Goal: Task Accomplishment & Management: Manage account settings

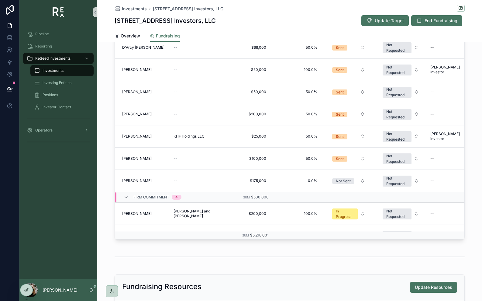
scroll to position [197, 0]
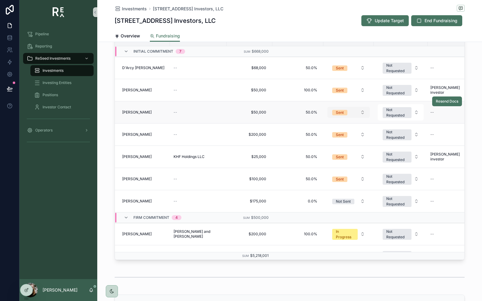
click at [344, 112] on span "Sent" at bounding box center [339, 112] width 15 height 5
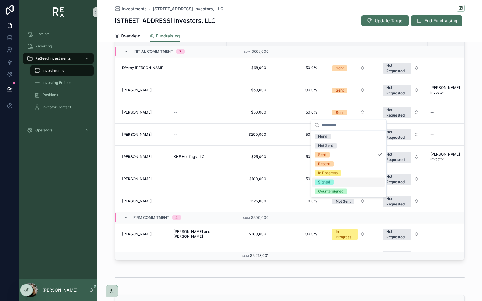
click at [331, 181] on span "Signed" at bounding box center [324, 181] width 19 height 5
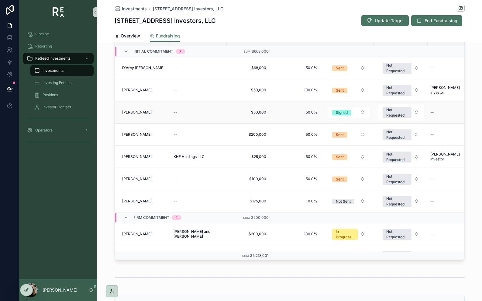
click at [131, 113] on span "[PERSON_NAME]" at bounding box center [136, 112] width 29 height 5
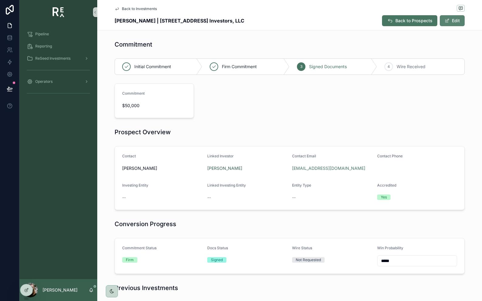
click at [455, 21] on button "Edit" at bounding box center [452, 20] width 25 height 11
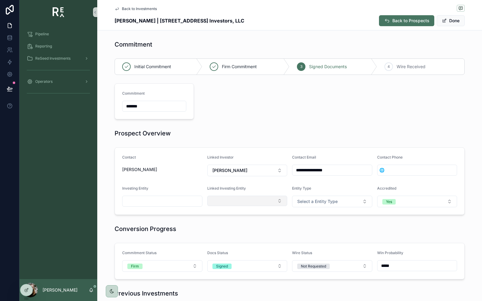
click at [249, 201] on button "Select Button" at bounding box center [247, 200] width 80 height 10
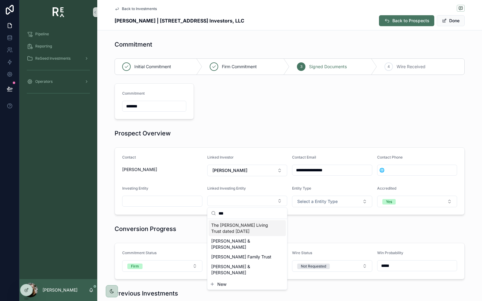
type input "***"
click at [248, 224] on span "The [PERSON_NAME] Living Trust dated [DATE]" at bounding box center [243, 228] width 65 height 12
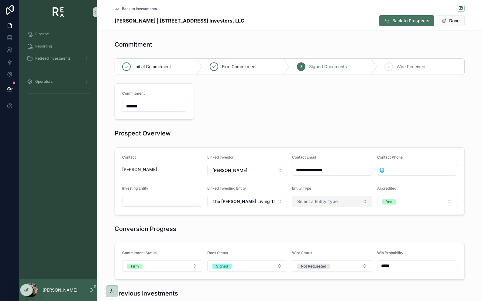
click at [360, 203] on button "Select a Entity Type" at bounding box center [332, 201] width 80 height 12
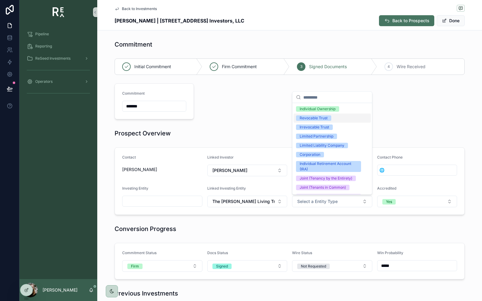
click at [336, 121] on div "Revocable Trust" at bounding box center [332, 117] width 77 height 9
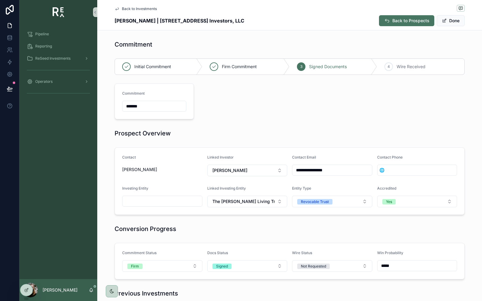
click at [173, 205] on input "scrollable content" at bounding box center [162, 201] width 80 height 9
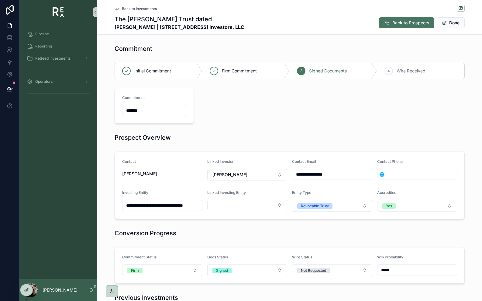
scroll to position [0, 6]
type input "**********"
click at [156, 172] on span "[PERSON_NAME]" at bounding box center [162, 173] width 80 height 6
click at [222, 204] on button "Select Button" at bounding box center [247, 205] width 80 height 10
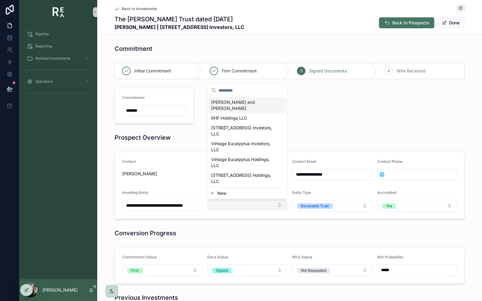
type input "*"
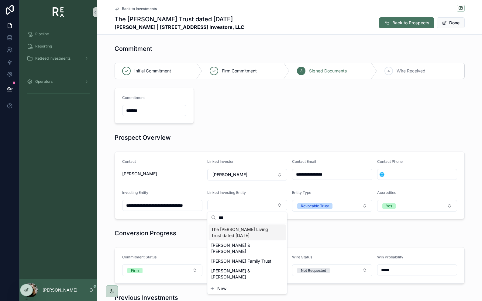
type input "***"
click at [219, 233] on span "The [PERSON_NAME] Living Trust dated [DATE]" at bounding box center [243, 232] width 65 height 12
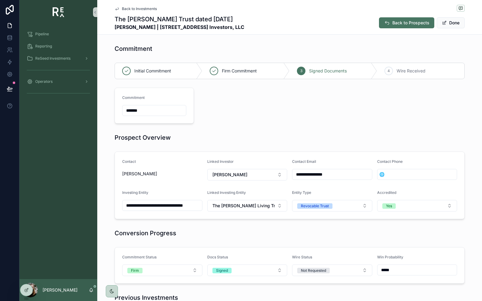
click at [258, 226] on div "Conversion Progress" at bounding box center [289, 232] width 385 height 13
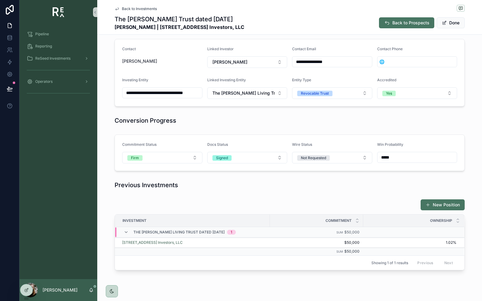
scroll to position [113, 0]
click at [452, 23] on button "Done" at bounding box center [451, 22] width 28 height 11
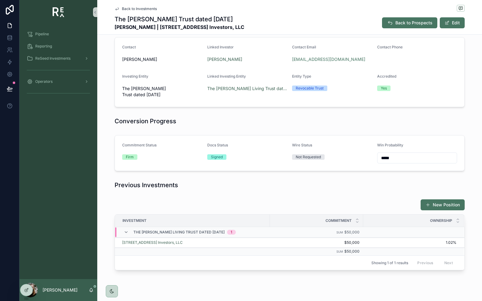
scroll to position [0, 0]
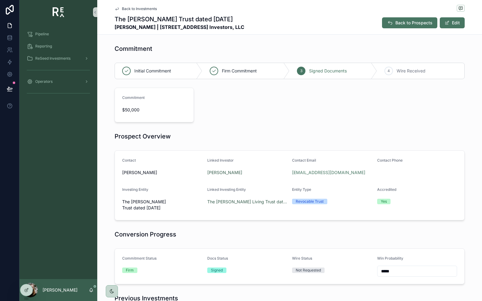
click at [323, 119] on div "Initial Commitment Firm Commitment 3 Signed Documents 4 Wire Received Commitmen…" at bounding box center [289, 92] width 357 height 64
click at [155, 10] on span "Back to Investments" at bounding box center [139, 8] width 35 height 5
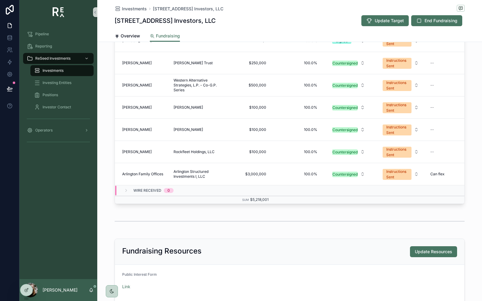
scroll to position [244, 0]
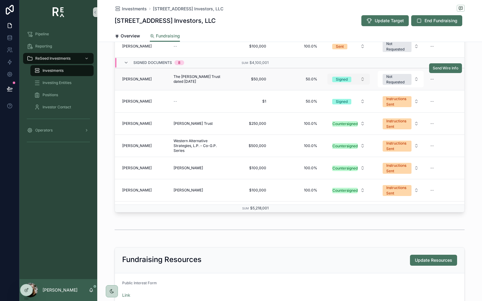
click at [351, 80] on span "Signed" at bounding box center [341, 79] width 19 height 5
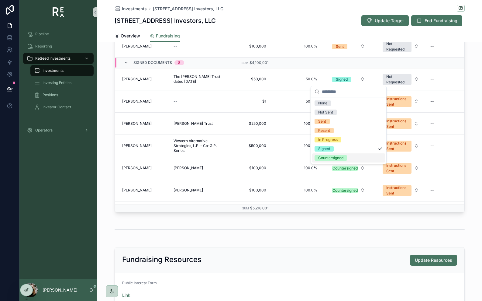
click at [327, 159] on div "Countersigned" at bounding box center [330, 157] width 25 height 5
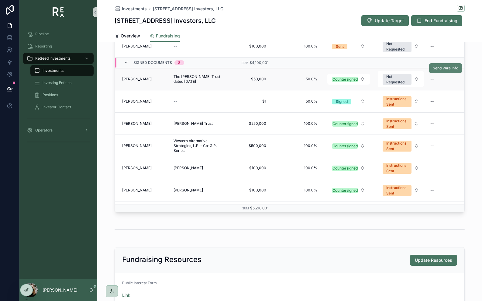
click at [450, 70] on span "Send Wire Info" at bounding box center [446, 68] width 26 height 5
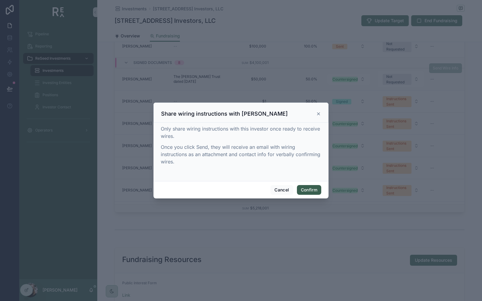
click at [312, 190] on button "Confirm" at bounding box center [309, 190] width 24 height 10
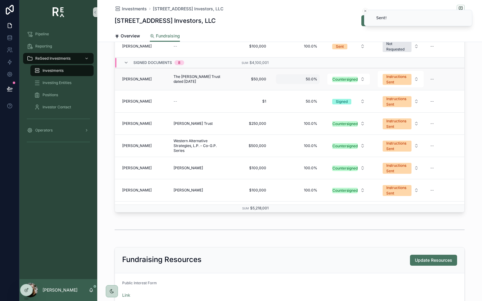
click at [311, 80] on span "50.0%" at bounding box center [297, 79] width 39 height 5
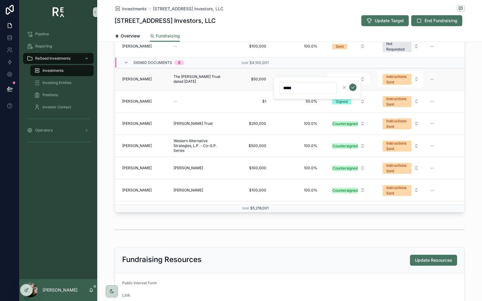
type input "******"
click at [351, 86] on icon "scrollable content" at bounding box center [352, 87] width 5 height 5
click at [317, 100] on span "50.0%" at bounding box center [297, 101] width 39 height 5
type input "****"
click at [468, 112] on div "Export Contact Investing Entity Commitment Win Probability Docs Status Wire Sta…" at bounding box center [289, 90] width 385 height 249
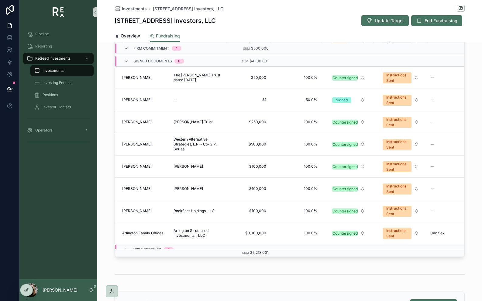
scroll to position [245, 0]
